Goal: Navigation & Orientation: Find specific page/section

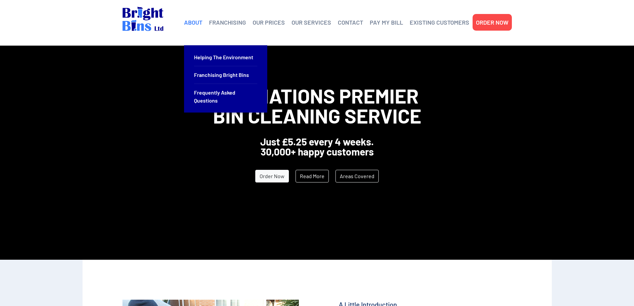
click at [198, 23] on link "ABOUT" at bounding box center [193, 22] width 18 height 10
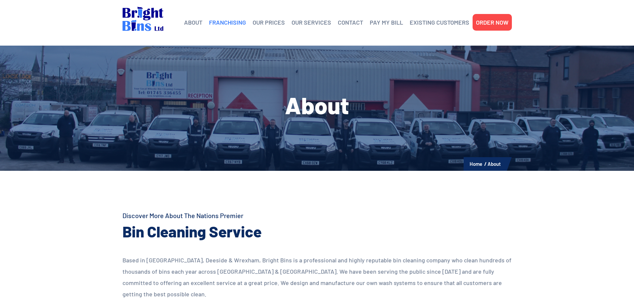
click at [222, 23] on link "FRANCHISING" at bounding box center [227, 22] width 37 height 10
